Goal: Information Seeking & Learning: Learn about a topic

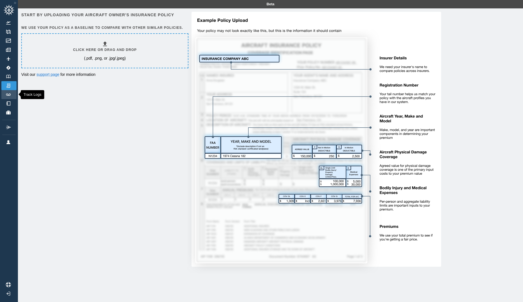
click at [8, 94] on img at bounding box center [8, 95] width 6 height 2
click at [8, 66] on img at bounding box center [8, 68] width 6 height 4
